Goal: Information Seeking & Learning: Learn about a topic

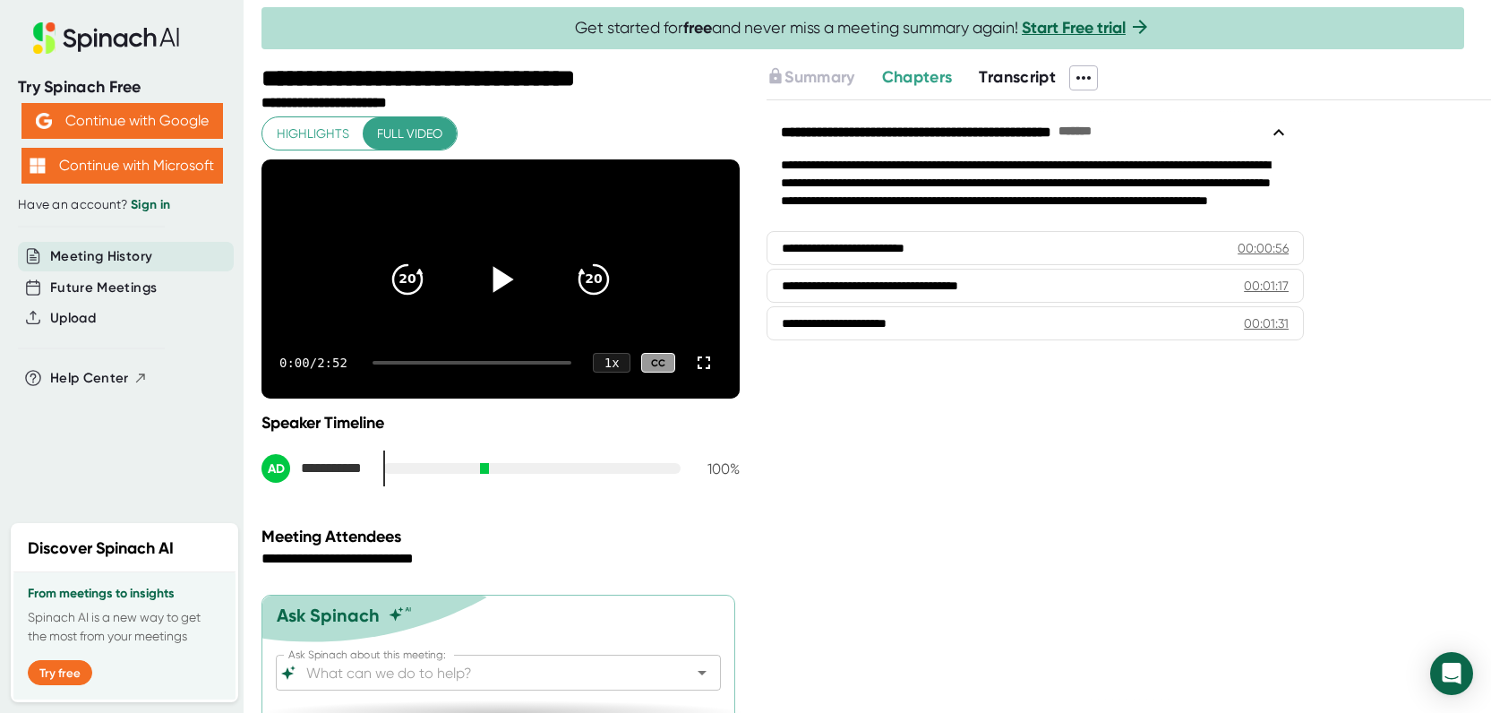
click at [484, 298] on icon at bounding box center [500, 278] width 45 height 45
click at [1012, 74] on span "Transcript" at bounding box center [1017, 77] width 77 height 20
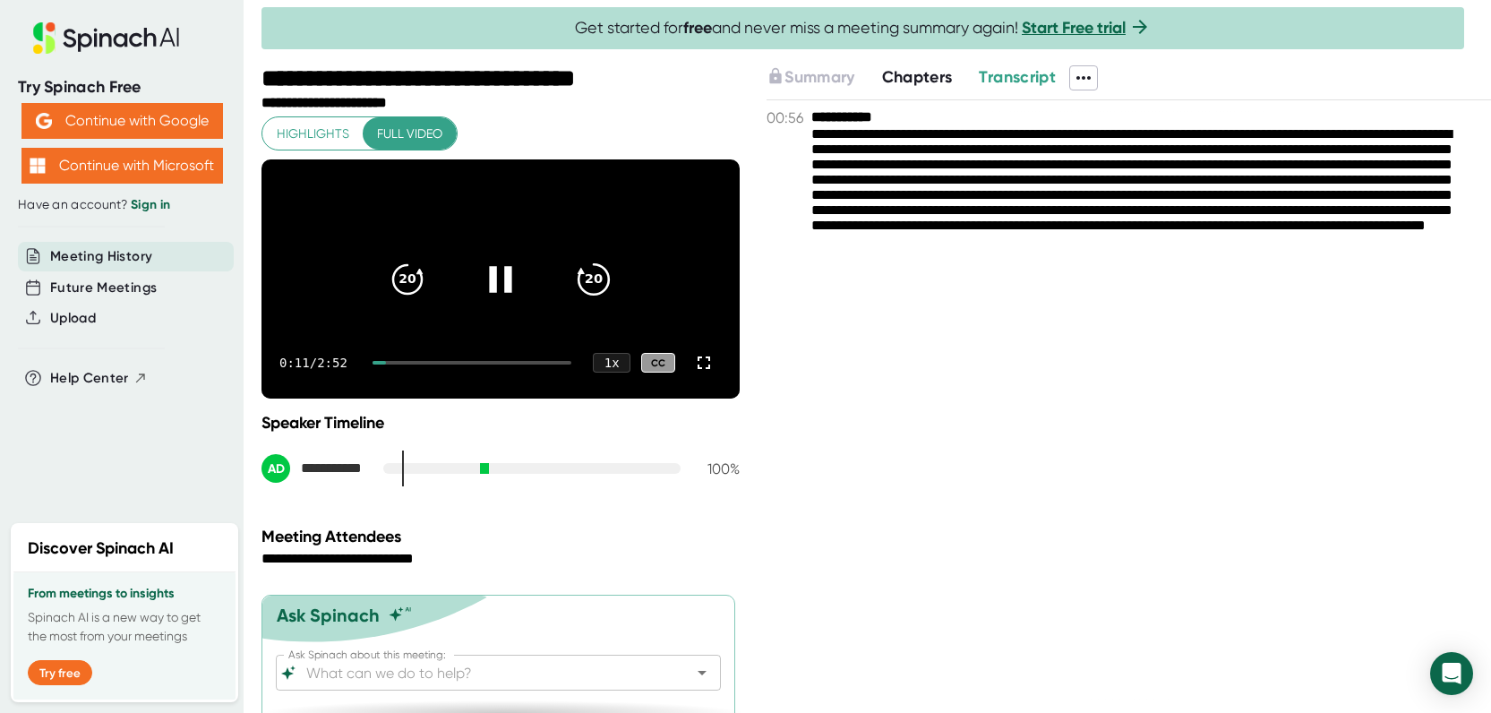
click at [584, 294] on icon "20" at bounding box center [593, 278] width 45 height 45
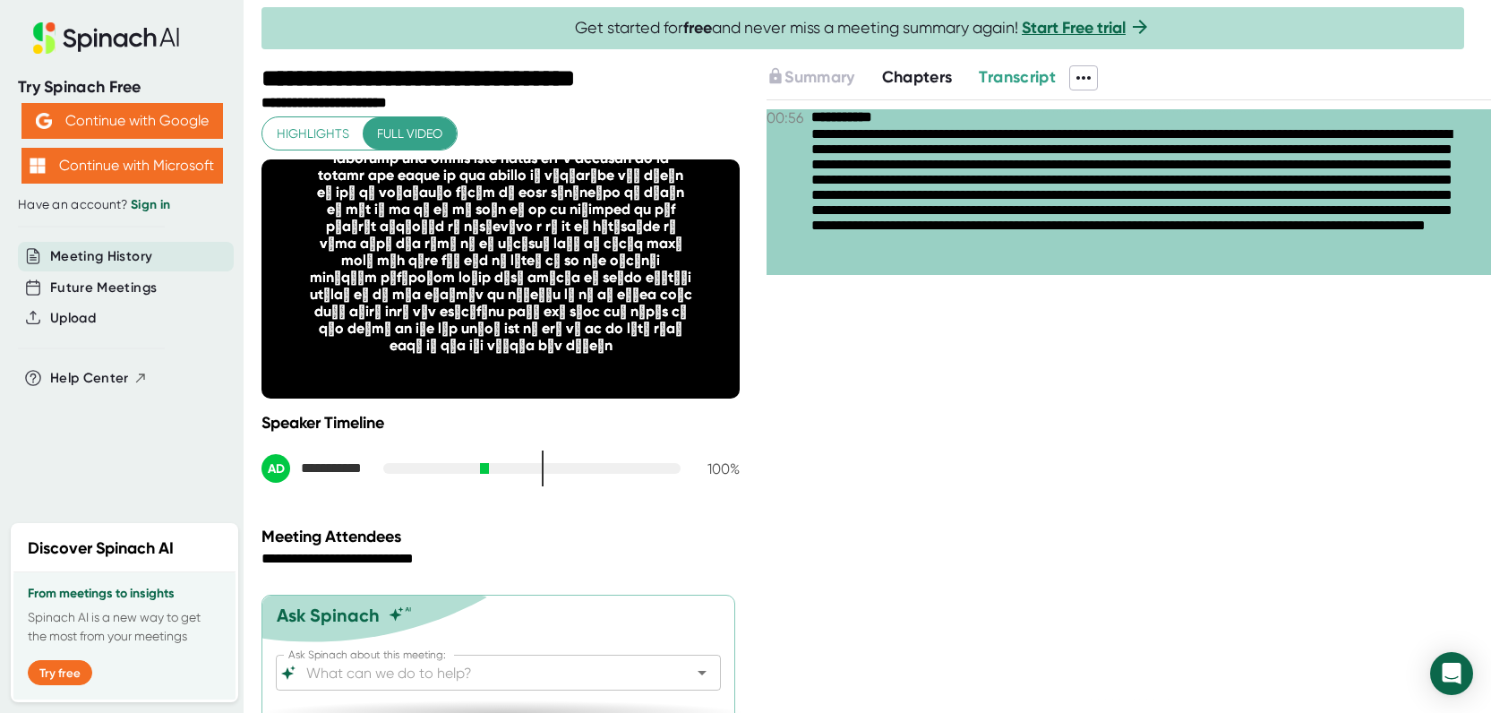
drag, startPoint x: 1274, startPoint y: 266, endPoint x: 1058, endPoint y: 221, distance: 220.4
click at [1062, 221] on div "**********" at bounding box center [1144, 200] width 666 height 149
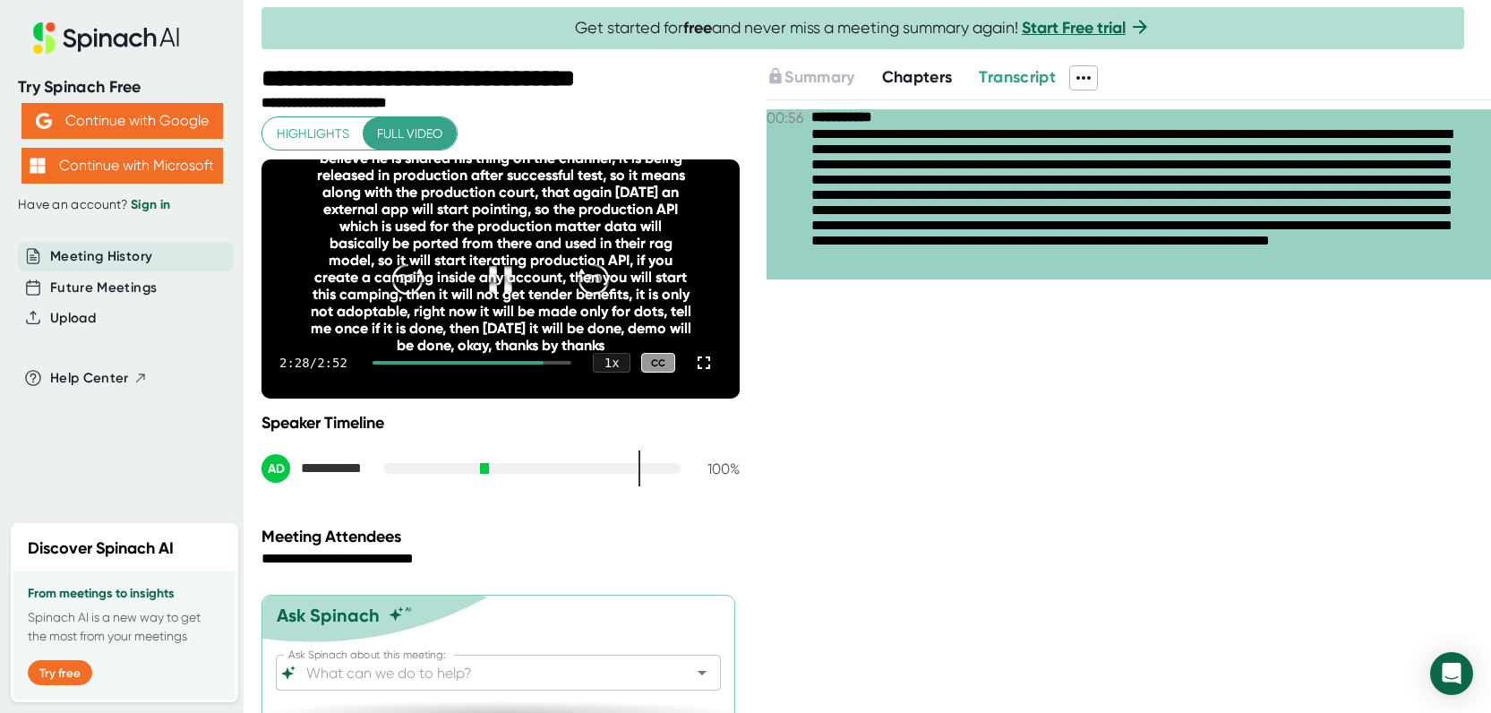
click at [483, 289] on font "you ii don't think so because mukesh and [PERSON_NAME] the busy with this bel c…" at bounding box center [501, 208] width 381 height 289
